Goal: Find specific page/section: Find specific page/section

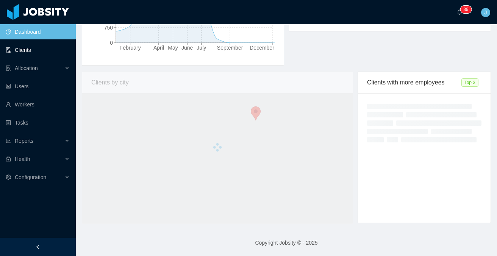
click at [30, 51] on link "Clients" at bounding box center [38, 49] width 64 height 15
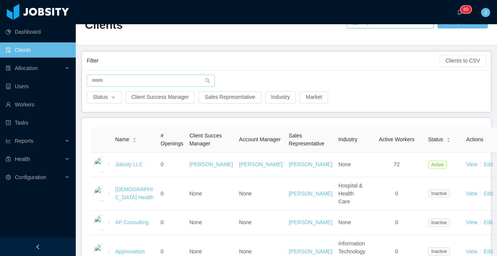
scroll to position [273, 0]
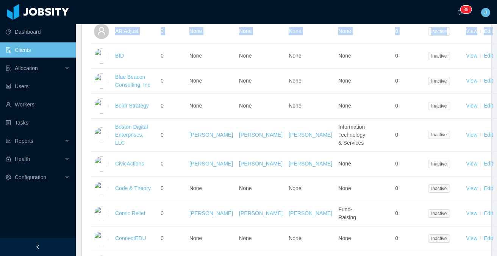
drag, startPoint x: 112, startPoint y: 81, endPoint x: 80, endPoint y: 94, distance: 34.1
click at [80, 94] on section "··· 0 1 2 3 4 5 6 7 8 9 0 1 2 3 4 5 6 7 8 9 0 1 2 3 4 5 6 7 8 9 0 1 2 3 4 5 6 7…" at bounding box center [286, 128] width 421 height 256
click at [70, 108] on link "Workers" at bounding box center [38, 104] width 64 height 15
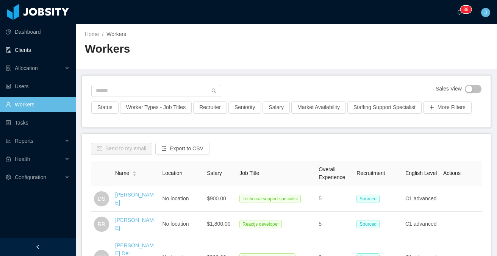
click at [32, 51] on link "Clients" at bounding box center [38, 49] width 64 height 15
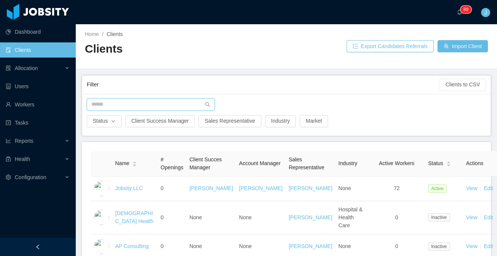
click at [146, 105] on input "text" at bounding box center [151, 105] width 128 height 12
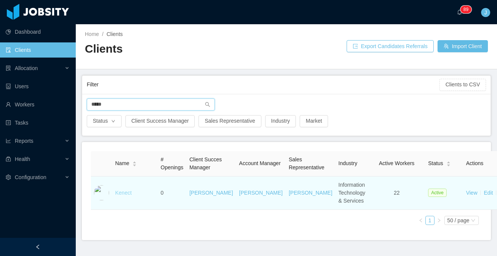
type input "*****"
click at [122, 196] on link "Kenect" at bounding box center [123, 193] width 17 height 6
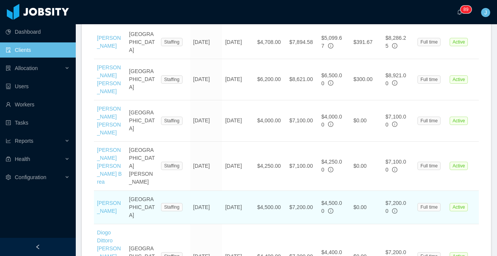
scroll to position [645, 0]
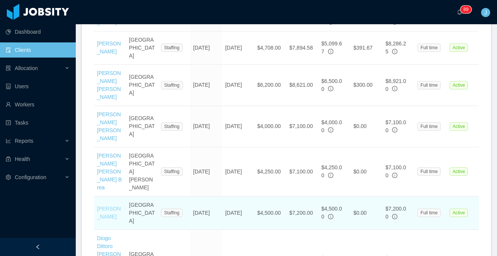
click at [105, 206] on link "[PERSON_NAME]" at bounding box center [109, 213] width 24 height 14
